Goal: Go to known website: Access a specific website the user already knows

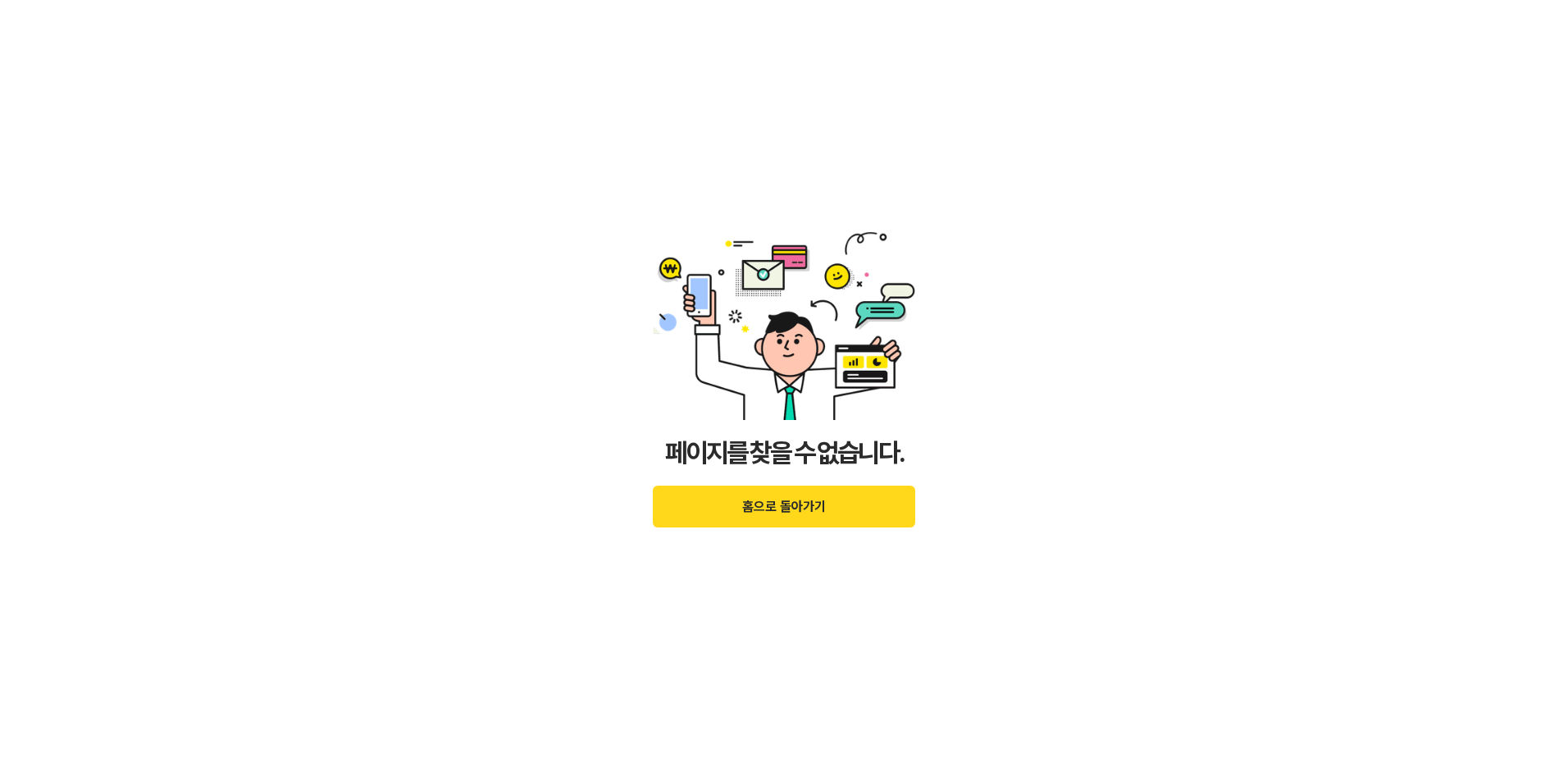
click at [832, 525] on button "홈으로 돌아가기" at bounding box center [784, 506] width 263 height 42
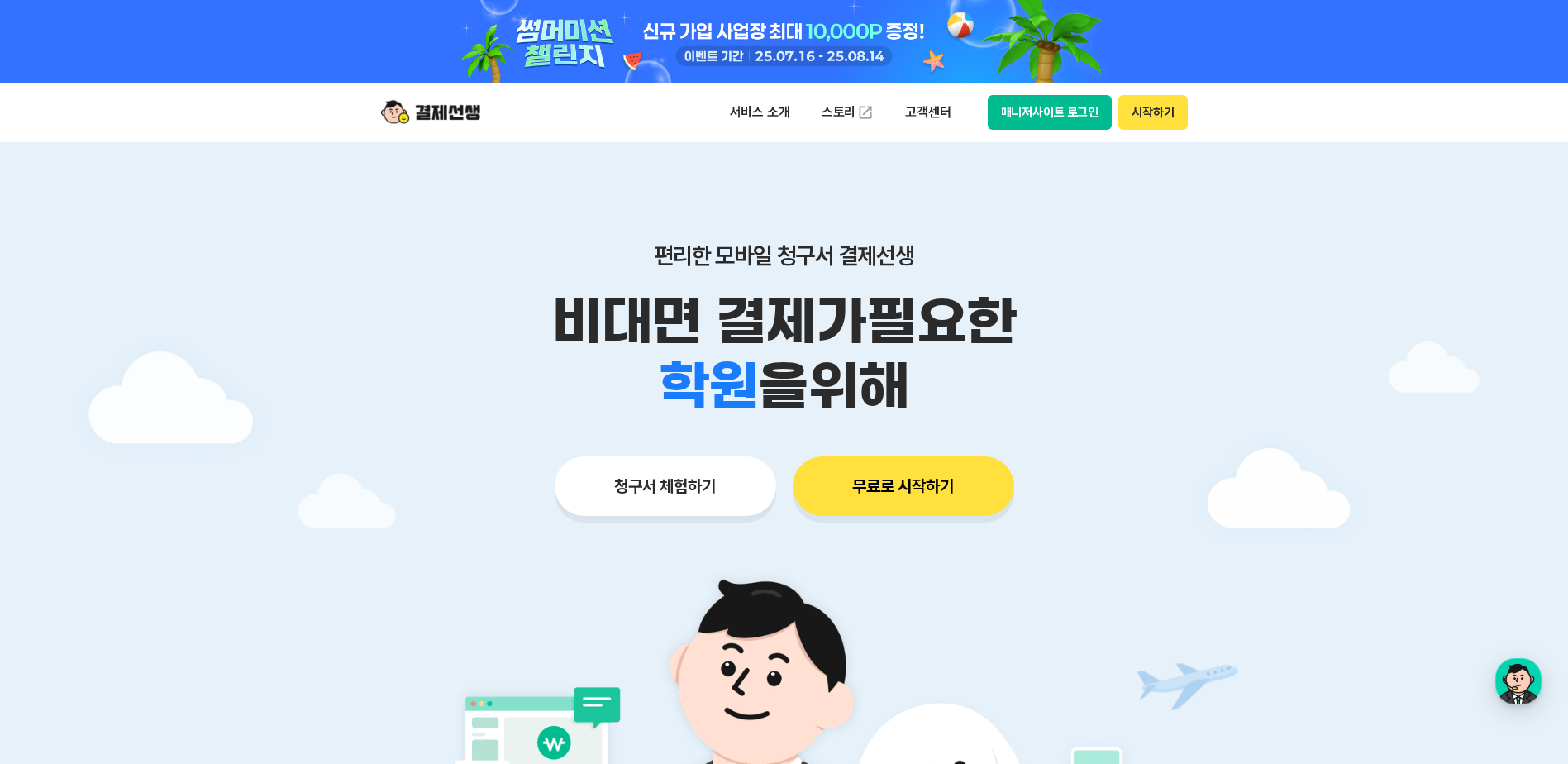
click at [1062, 77] on div at bounding box center [785, 42] width 846 height 83
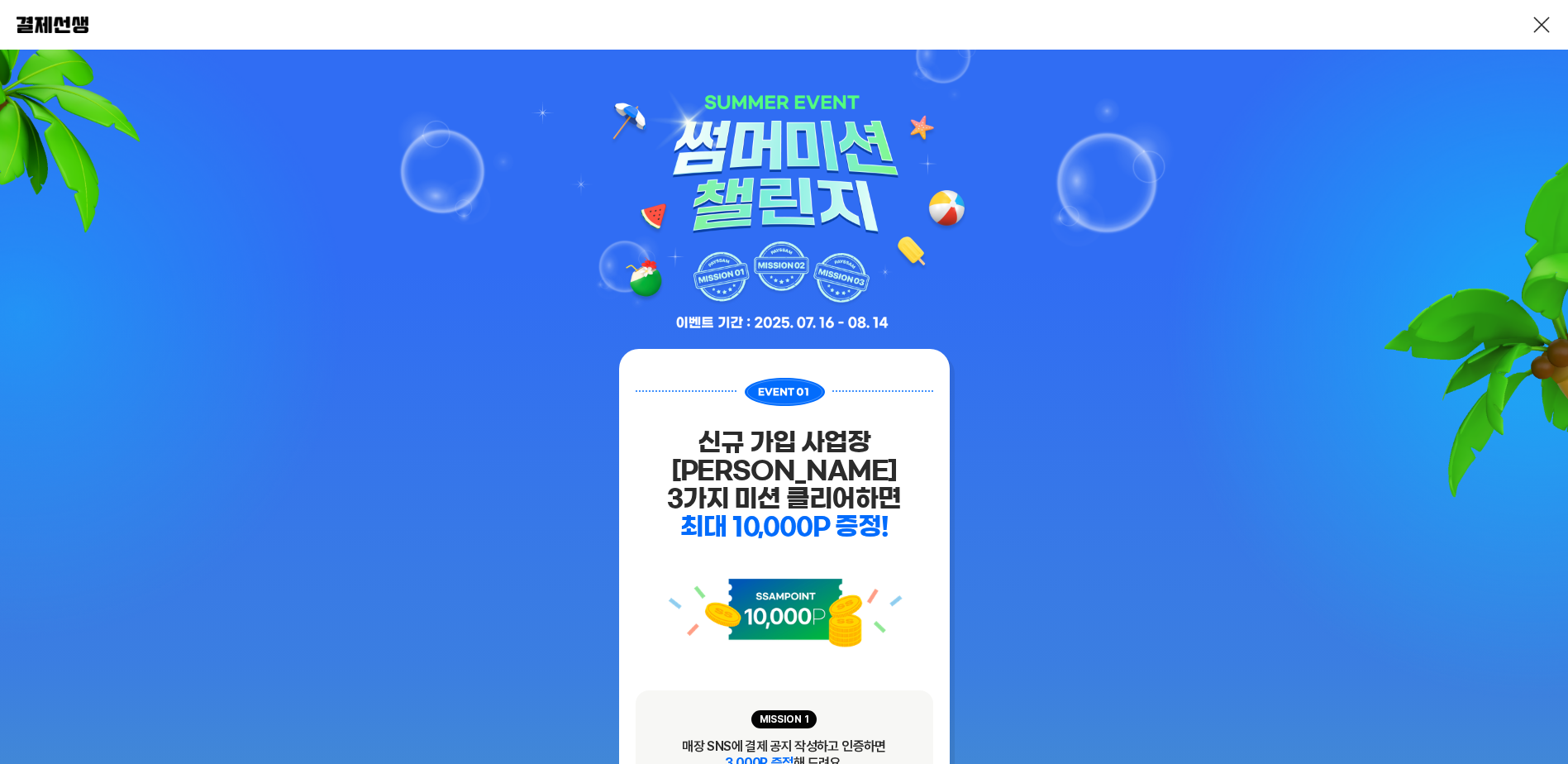
click at [1542, 22] on link at bounding box center [1541, 24] width 20 height 20
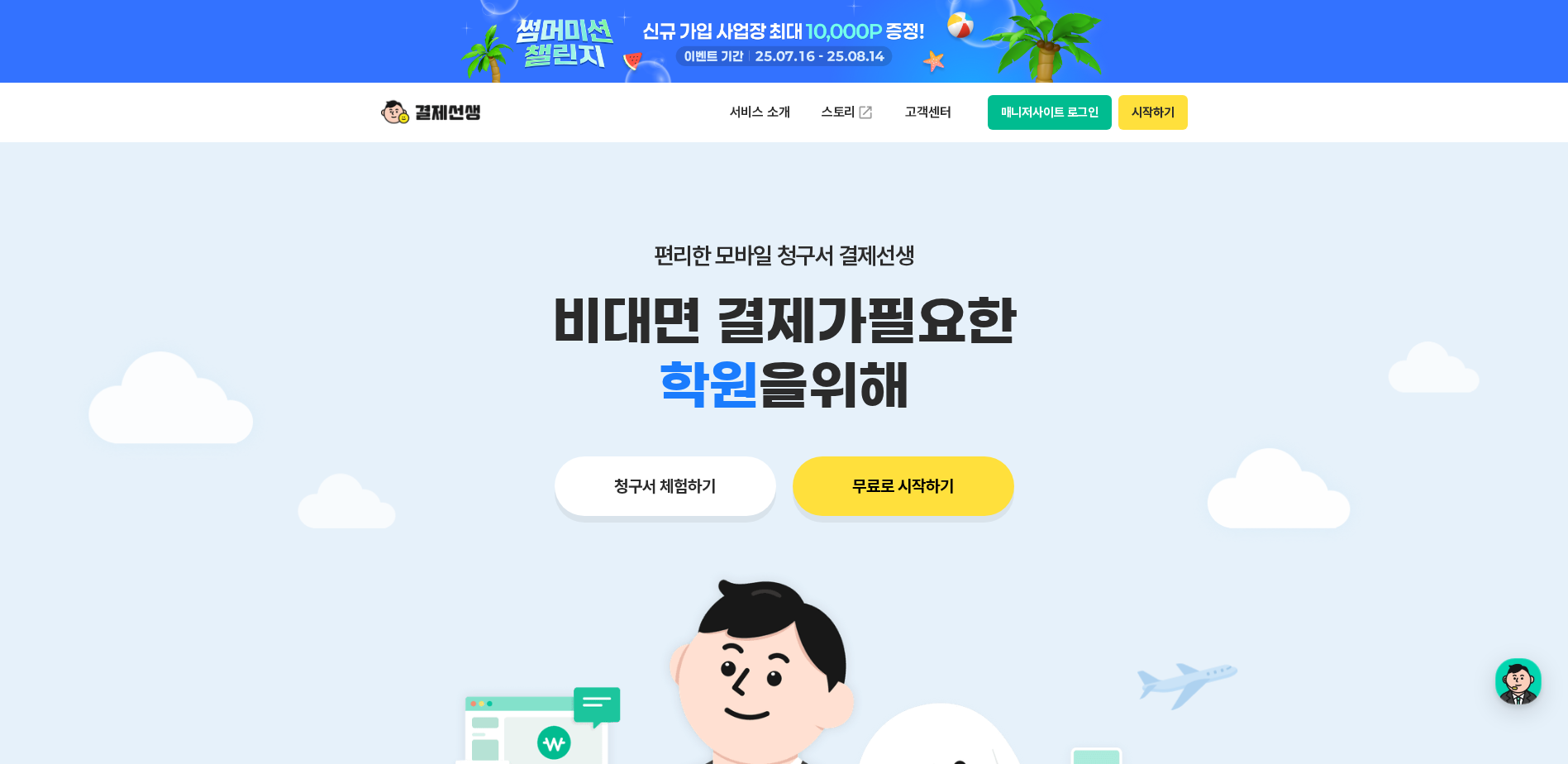
click at [1061, 114] on button "매니저사이트 로그인" at bounding box center [1051, 112] width 125 height 35
